Goal: Task Accomplishment & Management: Use online tool/utility

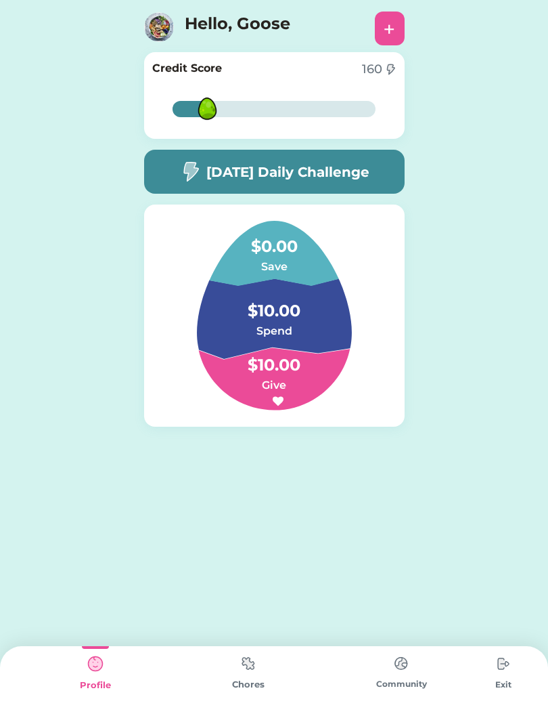
click at [239, 676] on img at bounding box center [248, 663] width 27 height 26
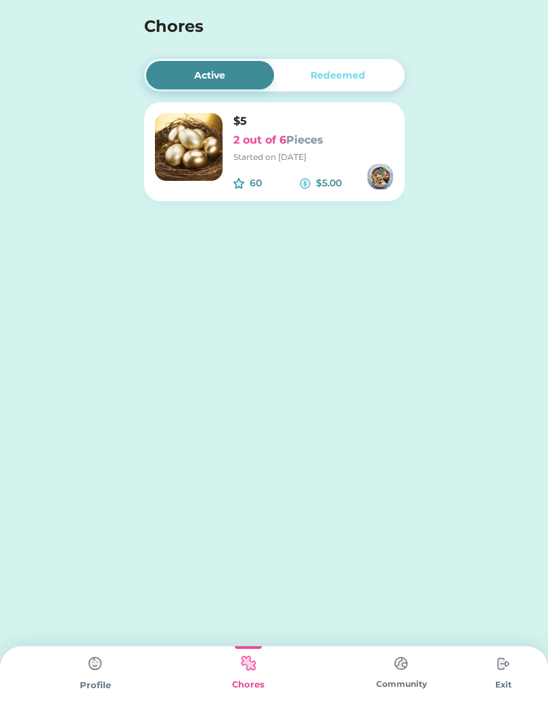
click at [301, 133] on font "Pieces" at bounding box center [304, 139] width 37 height 13
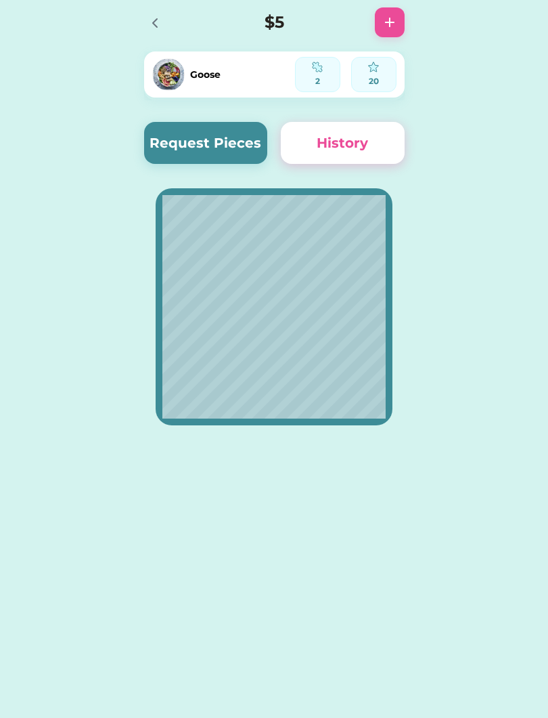
click at [252, 133] on button "Request Pieces" at bounding box center [206, 143] width 124 height 42
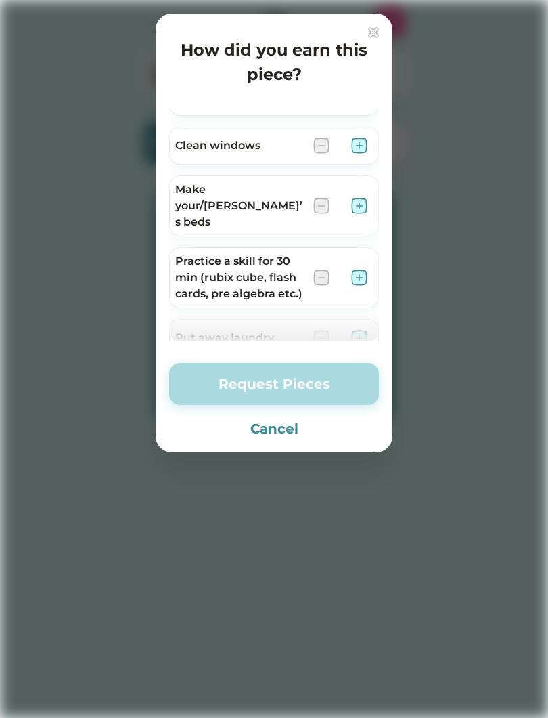
scroll to position [45, 0]
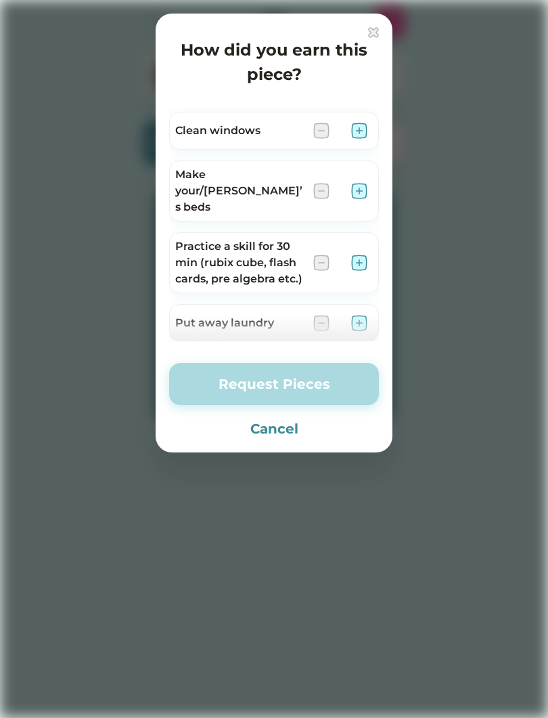
click at [360, 255] on img at bounding box center [359, 263] width 16 height 16
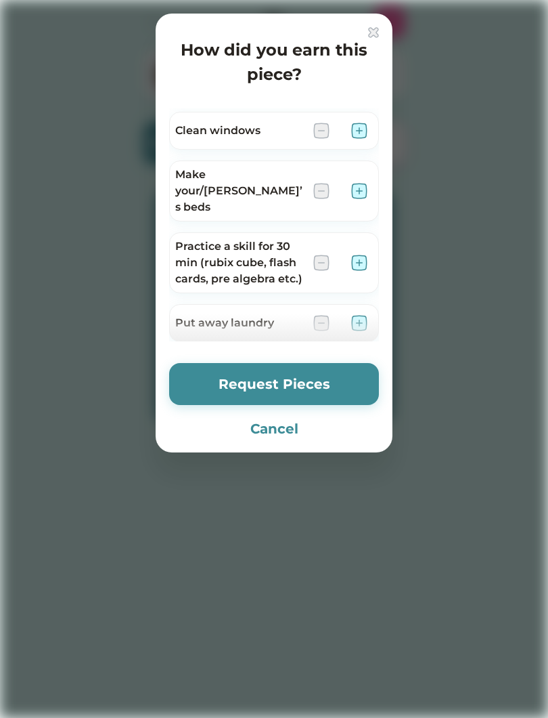
click at [341, 386] on button "Request Pieces" at bounding box center [274, 384] width 210 height 42
